Goal: Information Seeking & Learning: Learn about a topic

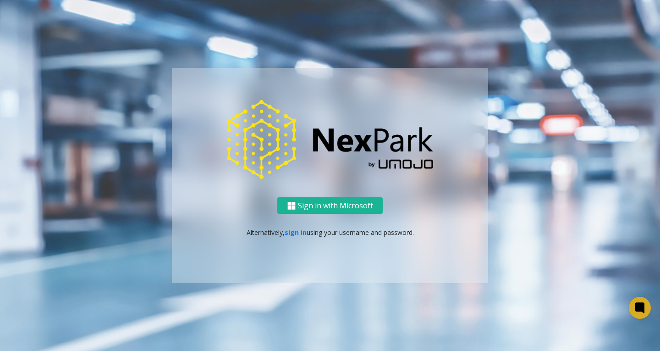
click at [434, 302] on ng-component "Sign in with Microsoft Alternatively, sign in using your username and password." at bounding box center [330, 175] width 660 height 351
click at [426, 281] on div "Sign in with Microsoft Alternatively, sign in using your username and password." at bounding box center [330, 240] width 316 height 86
click at [330, 205] on button "Sign in with Microsoft" at bounding box center [329, 205] width 105 height 17
click at [331, 205] on button "Sign in with Microsoft" at bounding box center [329, 205] width 105 height 17
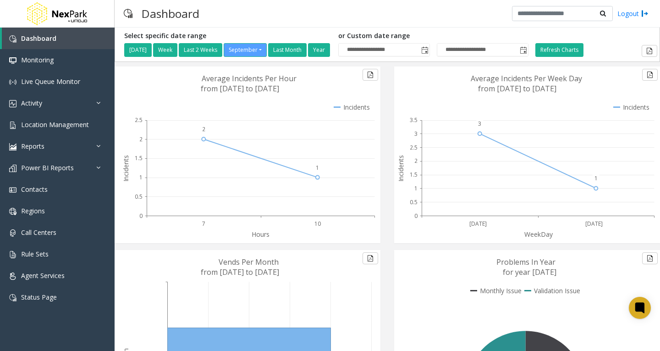
click at [409, 218] on icon at bounding box center [525, 154] width 263 height 176
click at [37, 63] on span "Monitoring" at bounding box center [37, 59] width 33 height 9
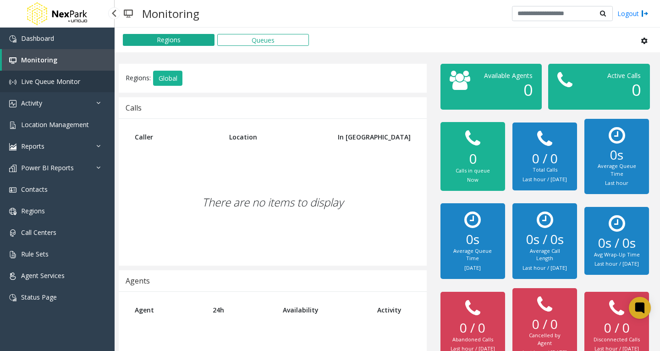
click at [41, 85] on span "Live Queue Monitor" at bounding box center [50, 81] width 59 height 9
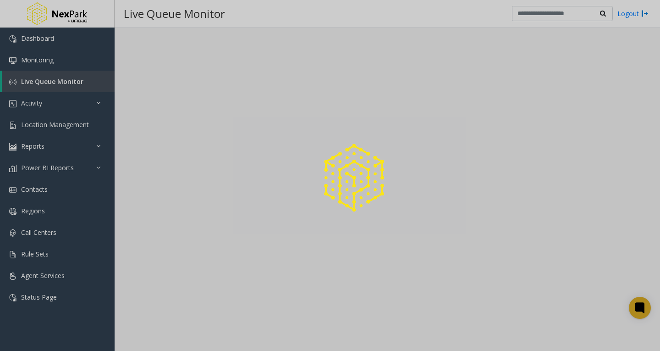
click at [96, 104] on div at bounding box center [330, 175] width 660 height 351
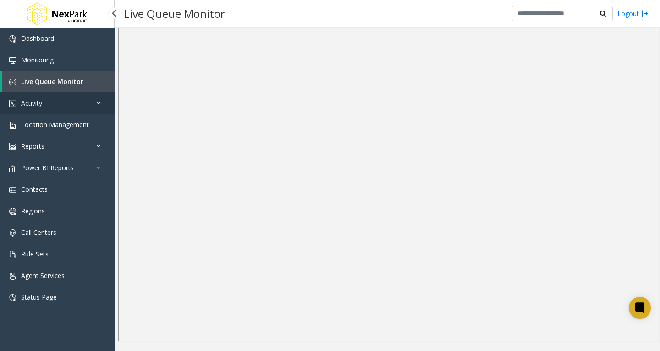
click at [98, 102] on icon at bounding box center [100, 102] width 9 height 6
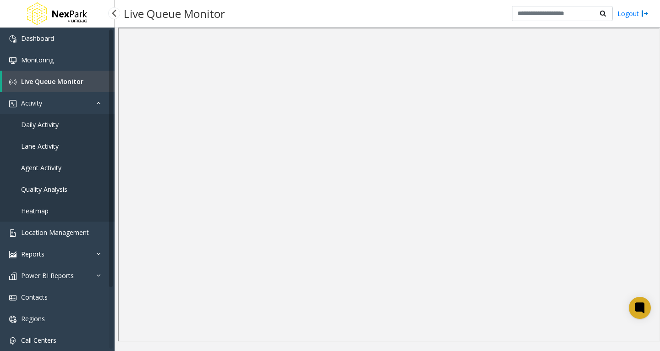
click at [55, 82] on span "Live Queue Monitor" at bounding box center [52, 81] width 62 height 9
click at [78, 107] on link "Activity" at bounding box center [57, 103] width 115 height 22
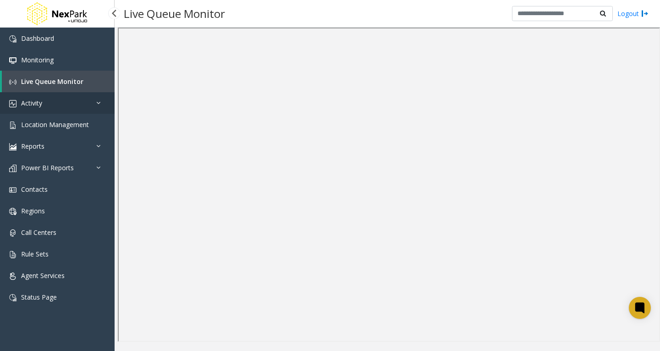
click at [103, 104] on icon at bounding box center [100, 102] width 9 height 6
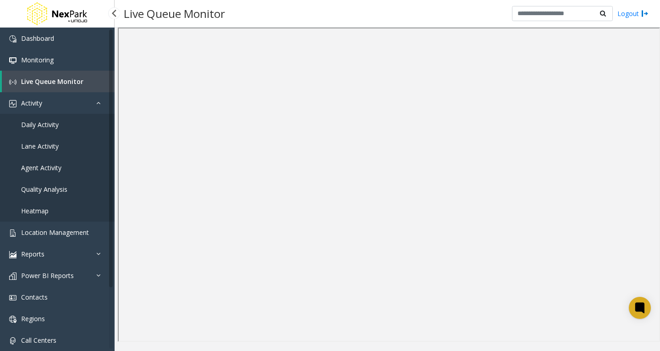
click at [70, 121] on link "Daily Activity" at bounding box center [57, 125] width 115 height 22
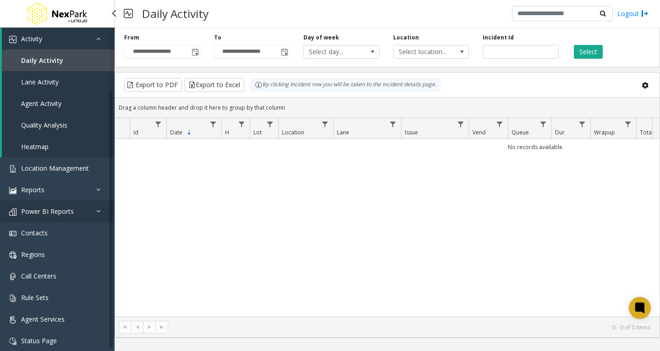
scroll to position [72, 0]
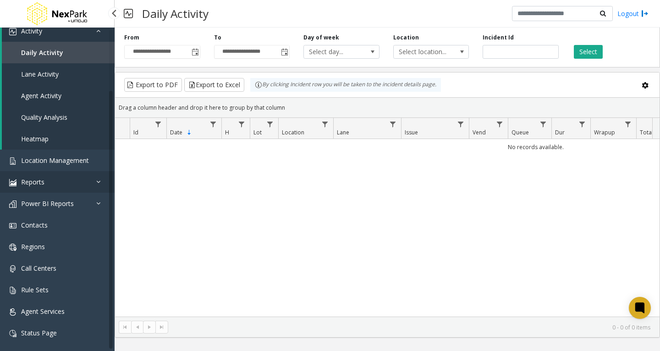
click at [97, 182] on icon at bounding box center [100, 181] width 9 height 6
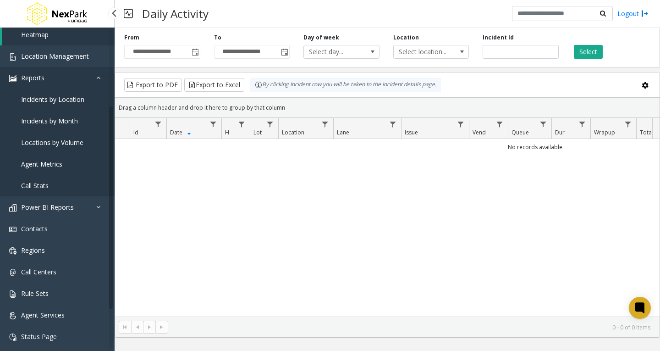
scroll to position [180, 0]
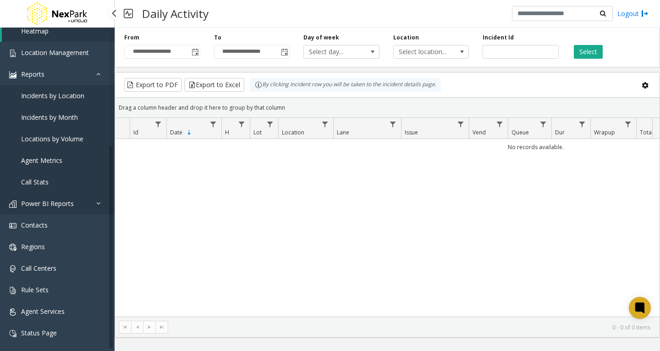
click at [80, 203] on link "Power BI Reports" at bounding box center [57, 203] width 115 height 22
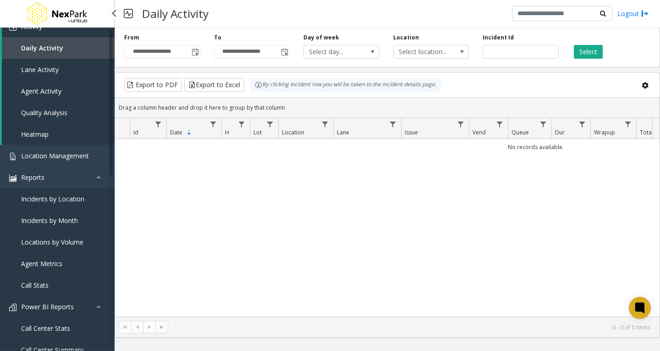
scroll to position [0, 0]
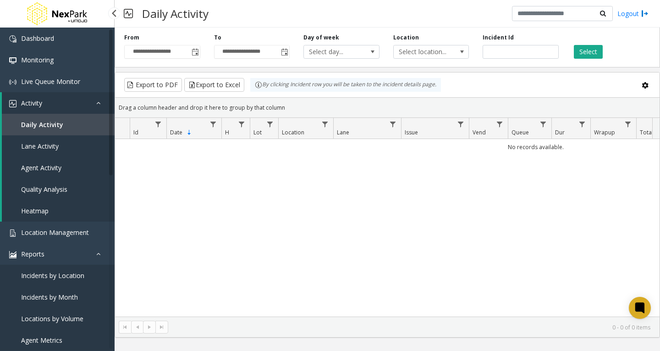
click at [37, 103] on span "Activity" at bounding box center [31, 103] width 21 height 9
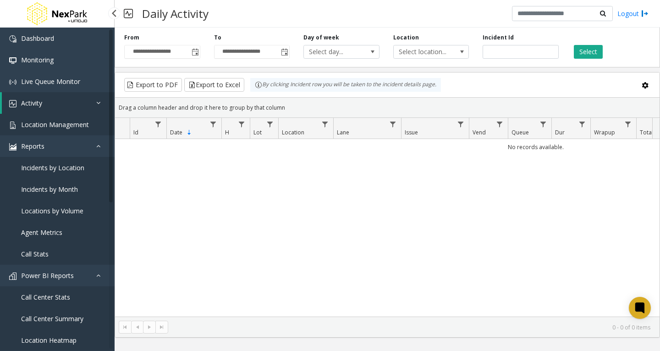
click at [44, 128] on span "Location Management" at bounding box center [55, 124] width 68 height 9
click at [40, 112] on link "Activity" at bounding box center [58, 103] width 113 height 22
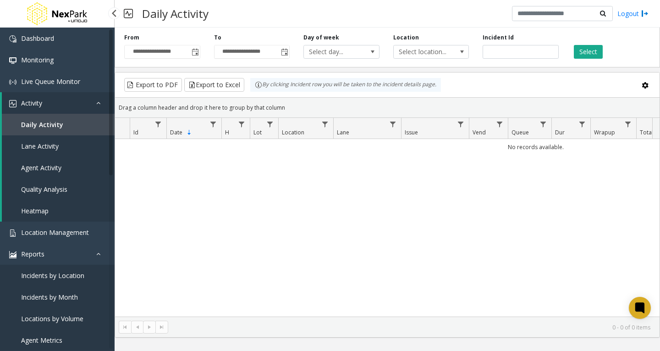
click at [36, 121] on span "Daily Activity" at bounding box center [42, 124] width 42 height 9
click at [498, 54] on input "number" at bounding box center [521, 52] width 76 height 14
click at [48, 141] on link "Lane Activity" at bounding box center [58, 146] width 113 height 22
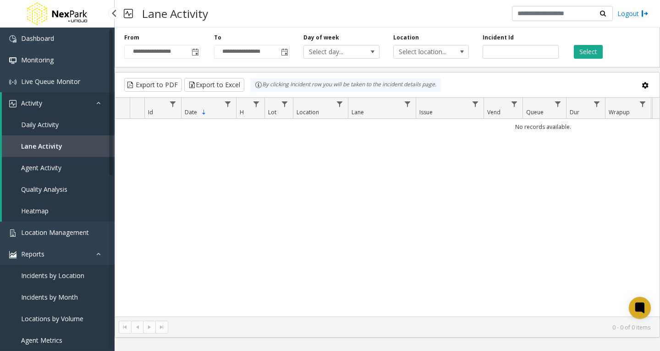
click at [49, 169] on span "Agent Activity" at bounding box center [41, 167] width 40 height 9
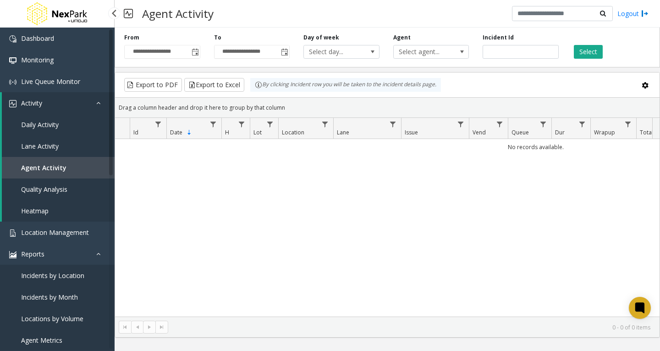
click at [42, 187] on span "Quality Analysis" at bounding box center [44, 189] width 46 height 9
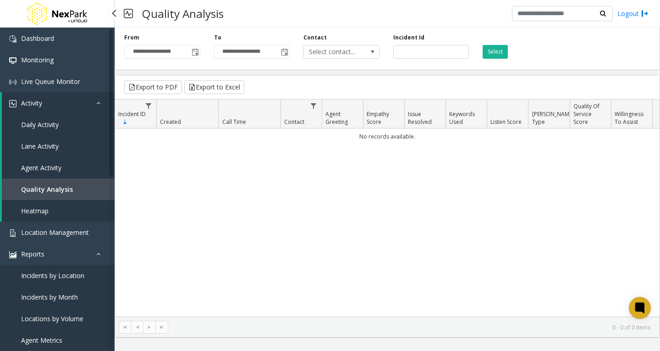
click at [36, 211] on span "Heatmap" at bounding box center [34, 210] width 27 height 9
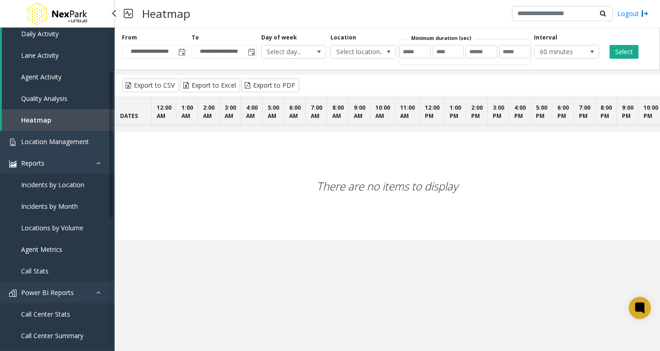
scroll to position [92, 0]
click at [38, 163] on span "Reports" at bounding box center [32, 162] width 23 height 9
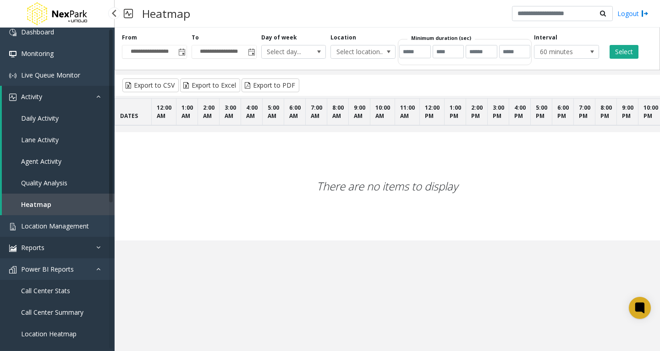
scroll to position [0, 0]
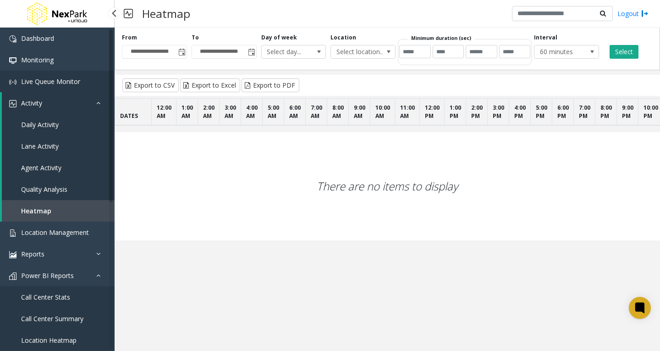
click at [33, 87] on link "Live Queue Monitor" at bounding box center [57, 82] width 115 height 22
